Goal: Task Accomplishment & Management: Use online tool/utility

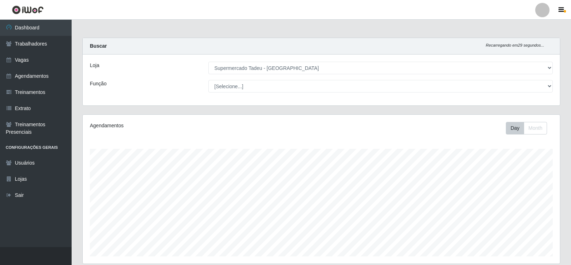
select select "195"
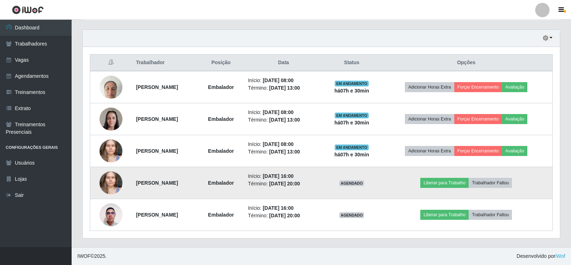
scroll to position [149, 477]
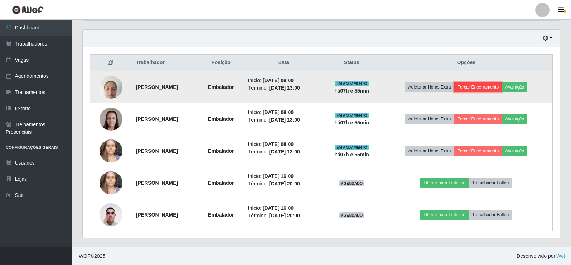
click at [485, 87] on button "Forçar Encerramento" at bounding box center [478, 87] width 48 height 10
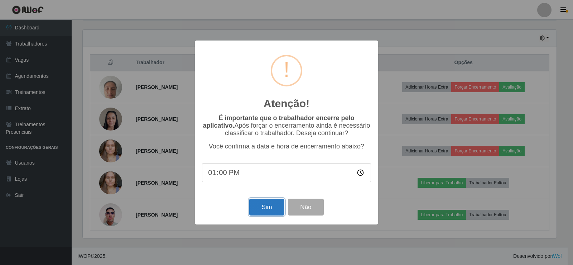
click at [272, 207] on button "Sim" at bounding box center [266, 206] width 35 height 17
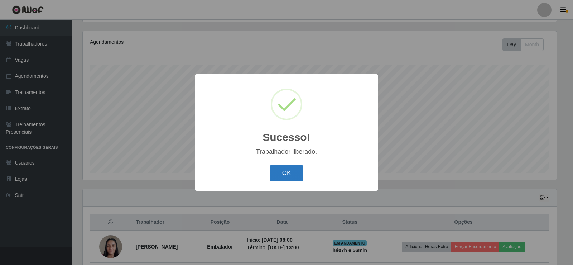
click at [287, 170] on button "OK" at bounding box center [286, 173] width 33 height 17
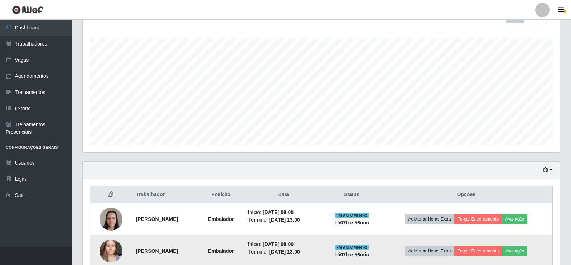
scroll to position [211, 0]
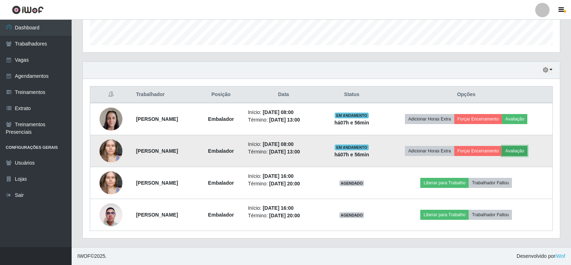
click at [518, 150] on button "Avaliação" at bounding box center [514, 151] width 25 height 10
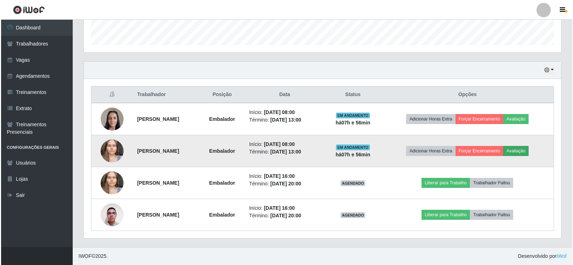
scroll to position [149, 474]
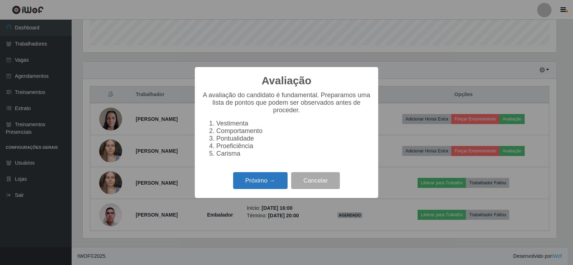
click at [249, 182] on button "Próximo →" at bounding box center [260, 180] width 54 height 17
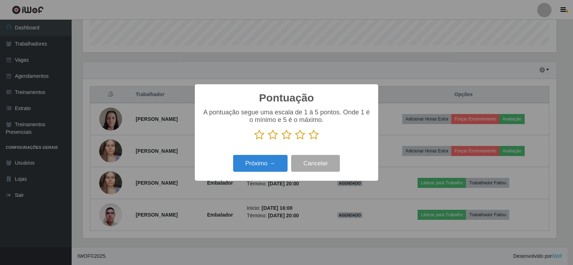
scroll to position [357928, 357603]
drag, startPoint x: 313, startPoint y: 134, endPoint x: 308, endPoint y: 139, distance: 6.8
click at [313, 134] on icon at bounding box center [314, 134] width 10 height 11
click at [309, 140] on input "radio" at bounding box center [309, 140] width 0 height 0
click at [267, 164] on button "Próximo →" at bounding box center [260, 163] width 54 height 17
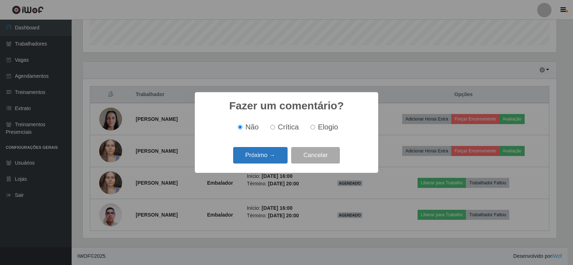
click at [249, 158] on button "Próximo →" at bounding box center [260, 155] width 54 height 17
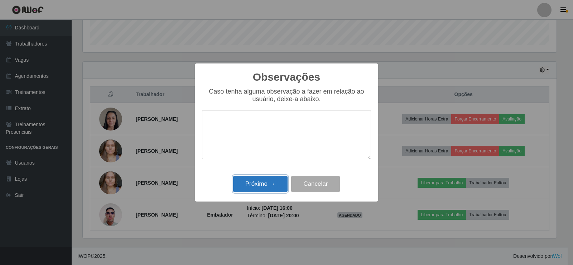
click at [261, 187] on button "Próximo →" at bounding box center [260, 183] width 54 height 17
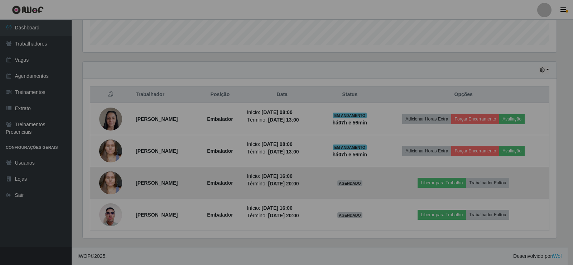
scroll to position [149, 477]
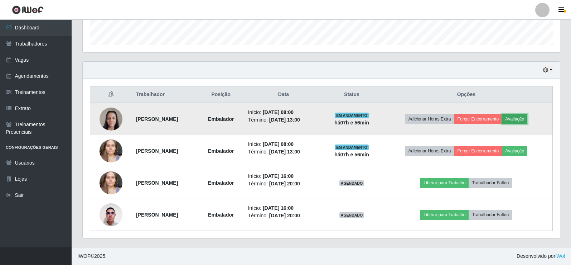
click at [521, 115] on button "Avaliação" at bounding box center [514, 119] width 25 height 10
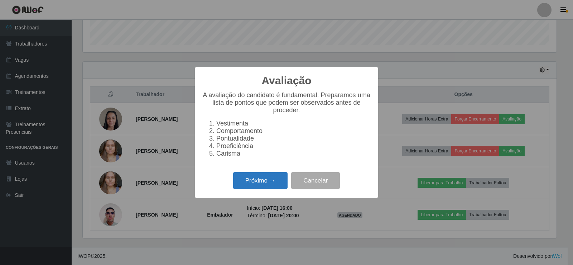
click at [265, 184] on button "Próximo →" at bounding box center [260, 180] width 54 height 17
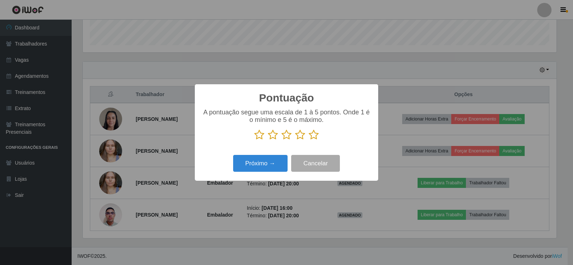
scroll to position [357928, 357603]
click at [311, 138] on icon at bounding box center [314, 134] width 10 height 11
click at [309, 140] on input "radio" at bounding box center [309, 140] width 0 height 0
click at [270, 165] on button "Próximo →" at bounding box center [260, 163] width 54 height 17
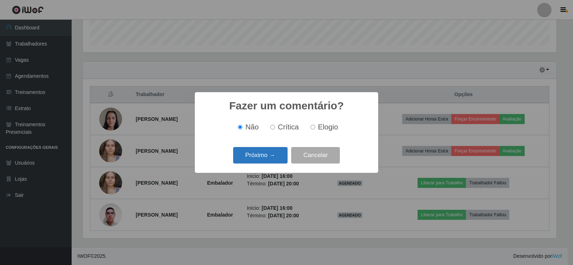
click at [277, 159] on button "Próximo →" at bounding box center [260, 155] width 54 height 17
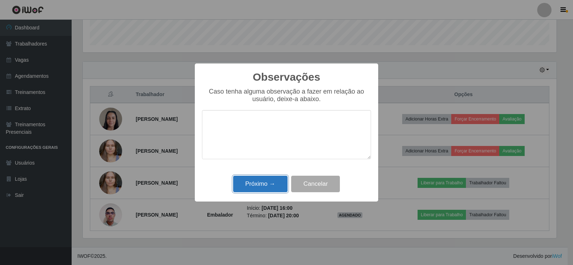
click at [261, 182] on button "Próximo →" at bounding box center [260, 183] width 54 height 17
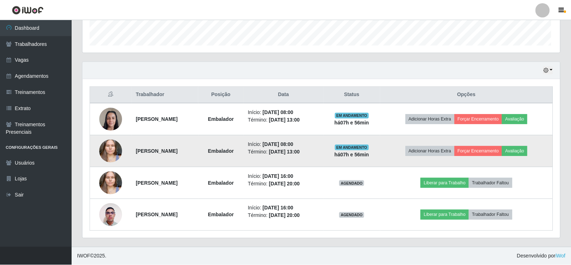
scroll to position [149, 477]
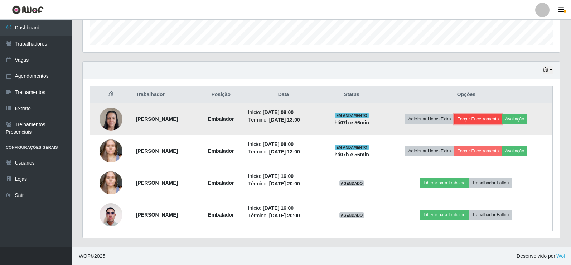
click at [478, 116] on button "Forçar Encerramento" at bounding box center [478, 119] width 48 height 10
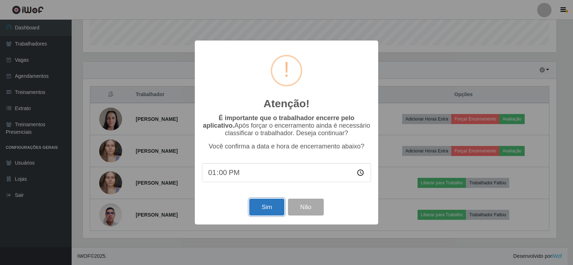
click at [259, 208] on button "Sim" at bounding box center [266, 206] width 35 height 17
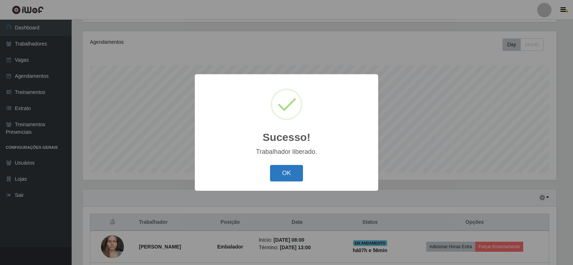
click at [273, 174] on button "OK" at bounding box center [286, 173] width 33 height 17
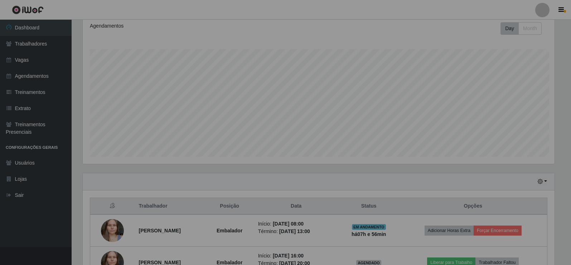
scroll to position [0, 0]
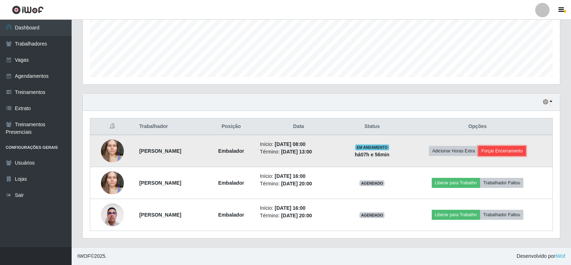
click at [505, 151] on button "Forçar Encerramento" at bounding box center [502, 151] width 48 height 10
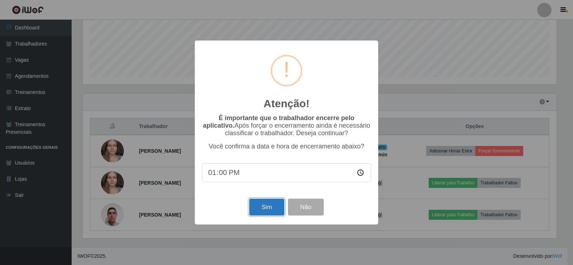
click at [259, 209] on button "Sim" at bounding box center [266, 206] width 35 height 17
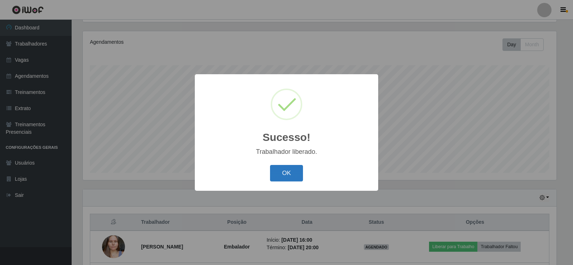
click at [286, 175] on button "OK" at bounding box center [286, 173] width 33 height 17
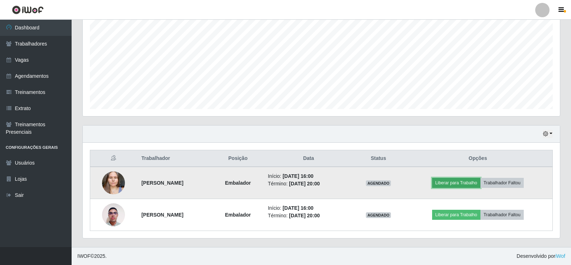
click at [450, 182] on button "Liberar para Trabalho" at bounding box center [456, 183] width 48 height 10
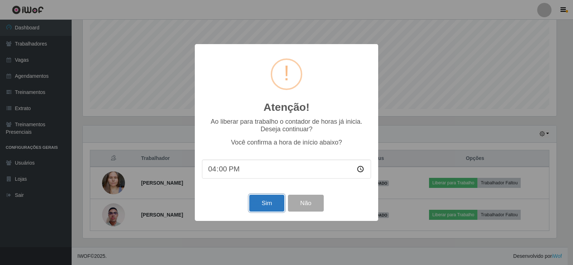
click at [259, 206] on button "Sim" at bounding box center [266, 202] width 35 height 17
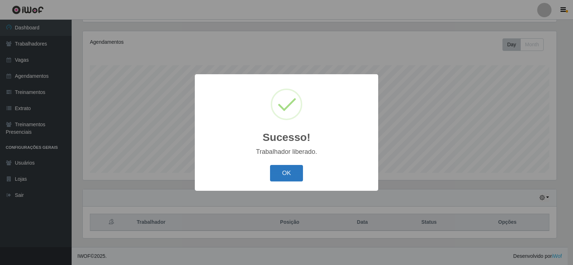
click at [285, 179] on button "OK" at bounding box center [286, 173] width 33 height 17
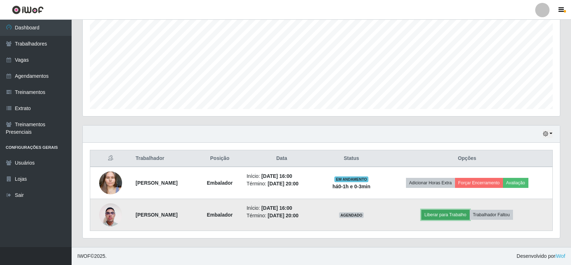
click at [445, 211] on button "Liberar para Trabalho" at bounding box center [445, 214] width 48 height 10
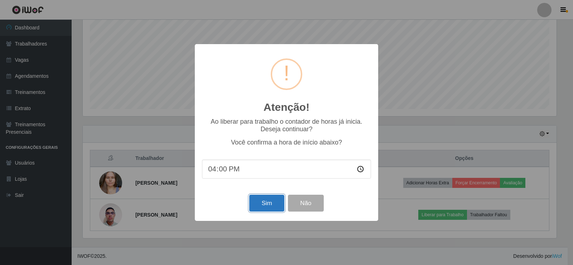
click at [259, 199] on button "Sim" at bounding box center [266, 202] width 35 height 17
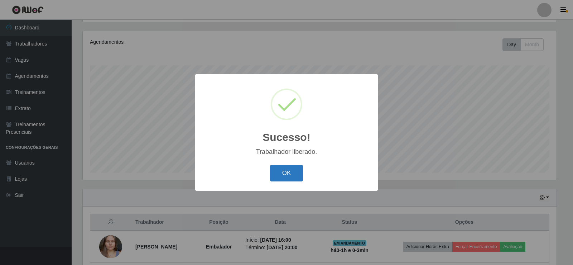
click at [286, 168] on div "OK Cancel" at bounding box center [286, 173] width 169 height 20
click at [286, 175] on button "OK" at bounding box center [286, 173] width 33 height 17
